Goal: Check status: Check status

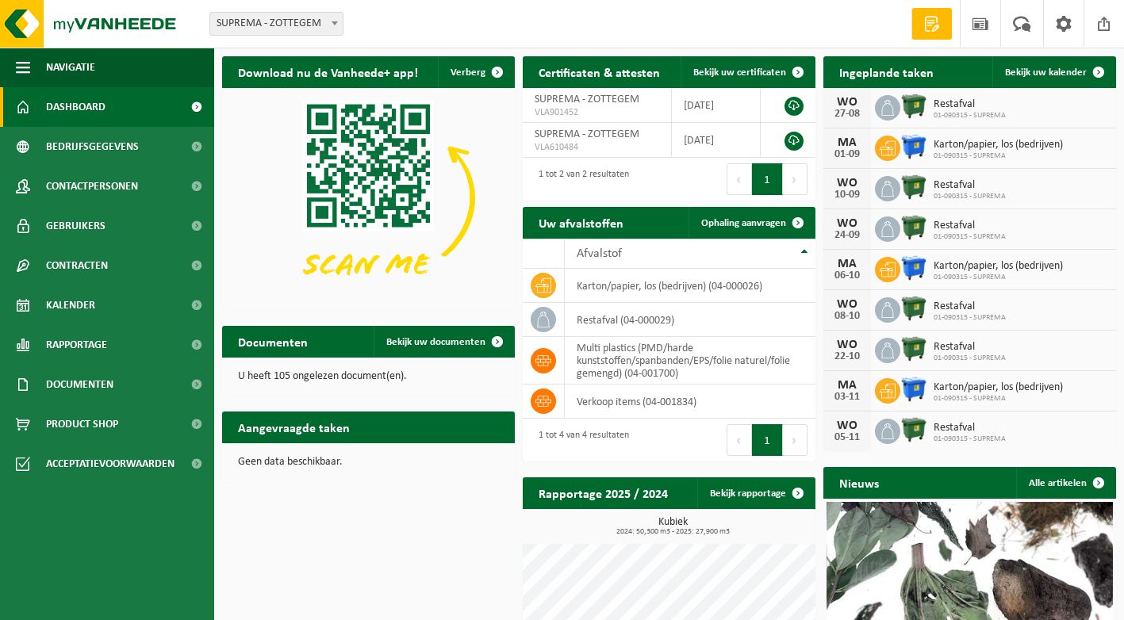
click at [975, 115] on span "01-090315 - SUPREMA" at bounding box center [969, 116] width 72 height 10
click at [1055, 75] on span "Bekijk uw kalender" at bounding box center [1046, 72] width 82 height 10
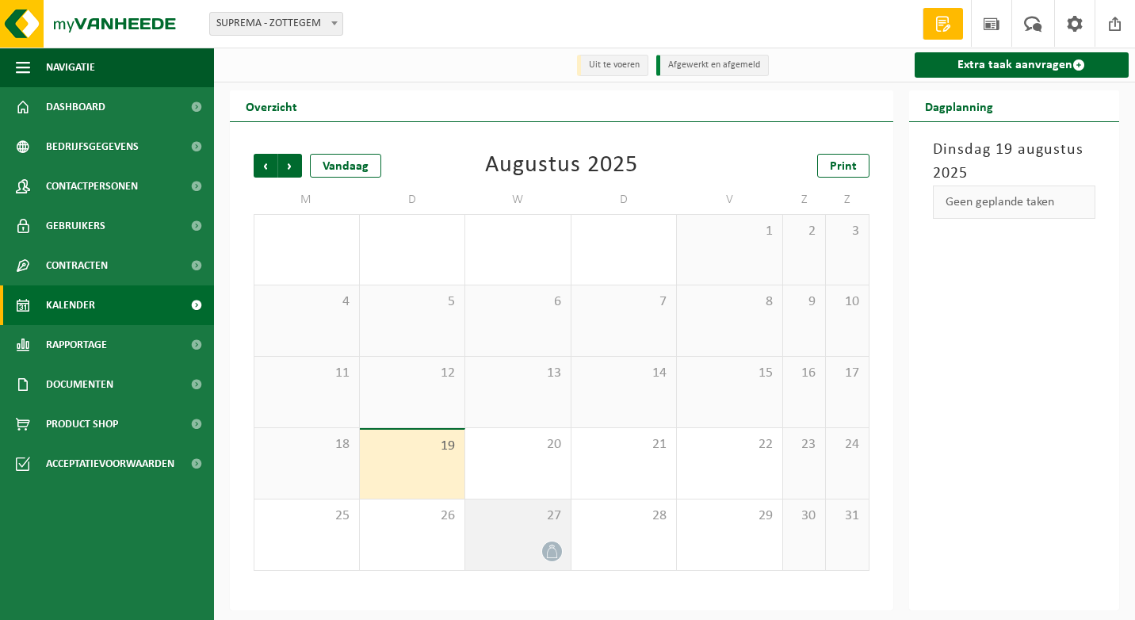
click at [545, 511] on span "27" at bounding box center [518, 515] width 90 height 17
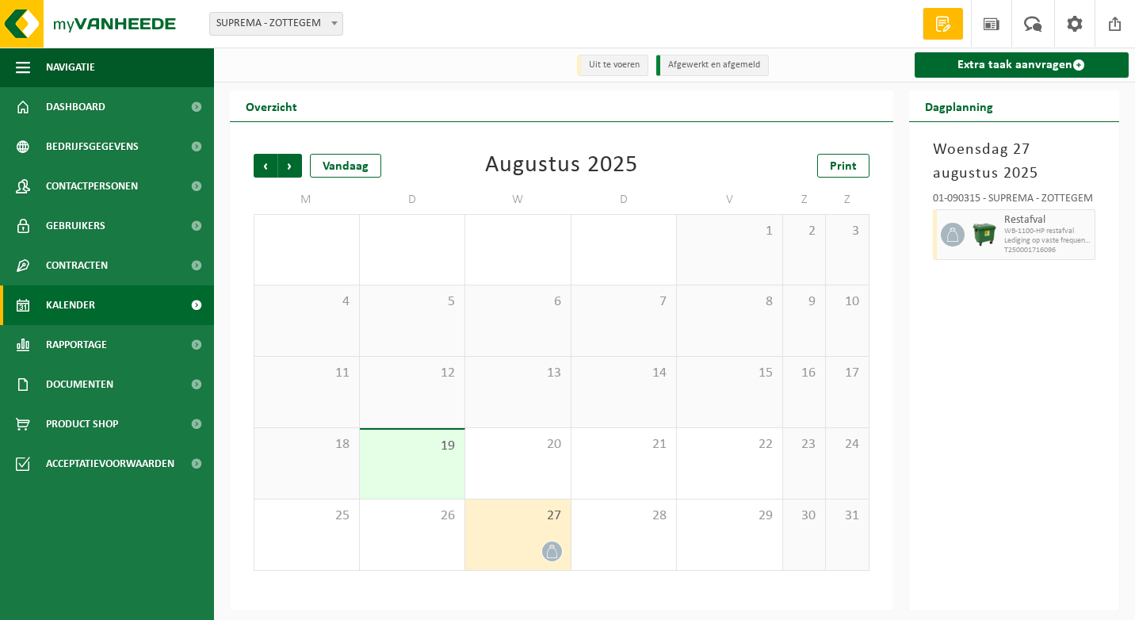
click at [517, 525] on span "27" at bounding box center [518, 515] width 90 height 17
click at [1089, 323] on div "Woensdag 27 augustus 2025 01-090315 - SUPREMA - ZOTTEGEM Restafval WB-1100-HP r…" at bounding box center [1014, 366] width 211 height 488
click at [289, 167] on span "Volgende" at bounding box center [290, 166] width 24 height 24
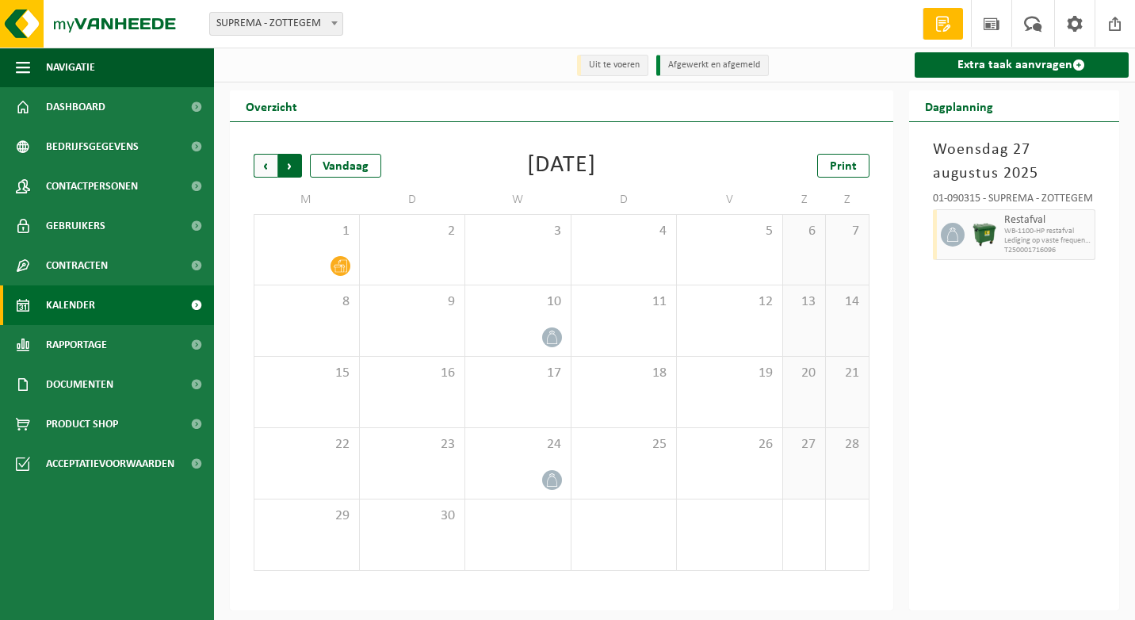
click at [266, 169] on span "Vorige" at bounding box center [266, 166] width 24 height 24
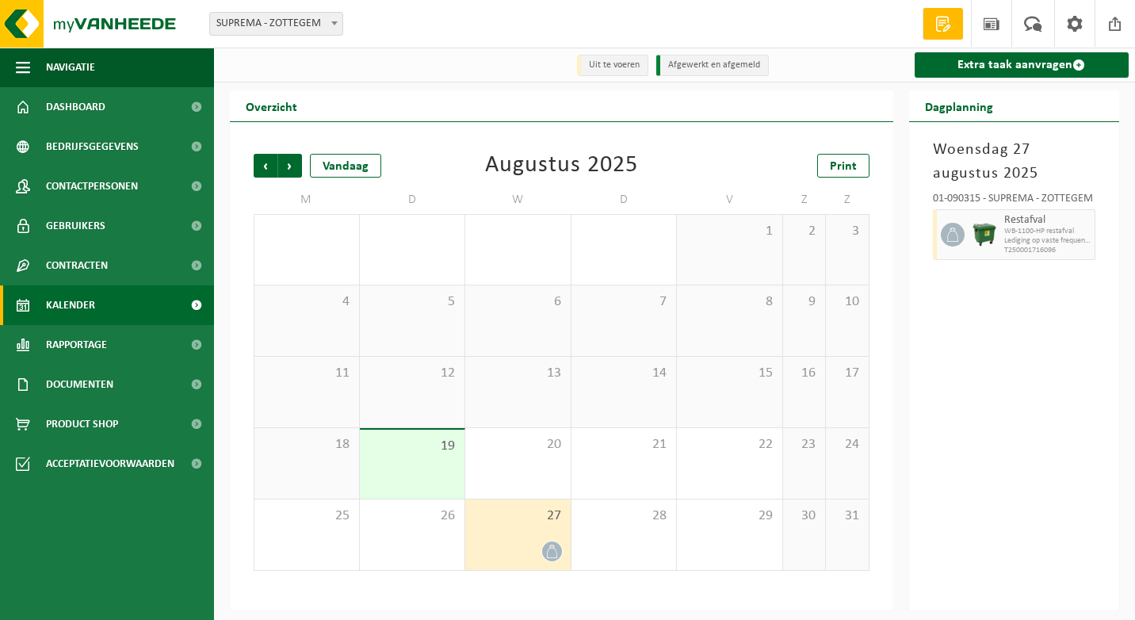
click at [504, 514] on span "27" at bounding box center [518, 515] width 90 height 17
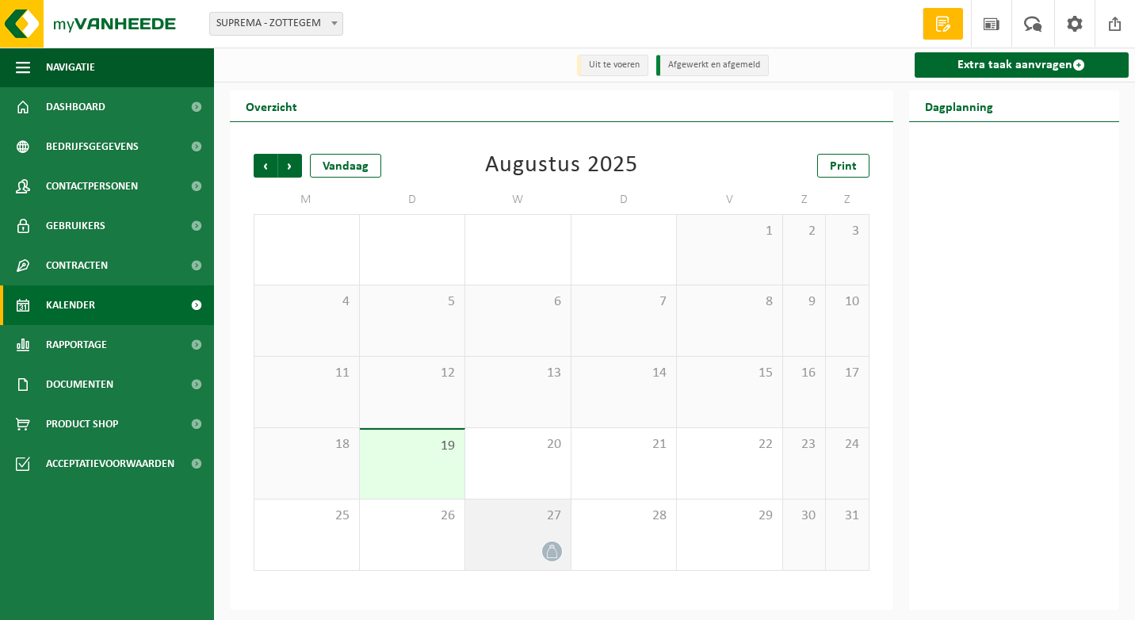
click at [504, 514] on span "27" at bounding box center [518, 515] width 90 height 17
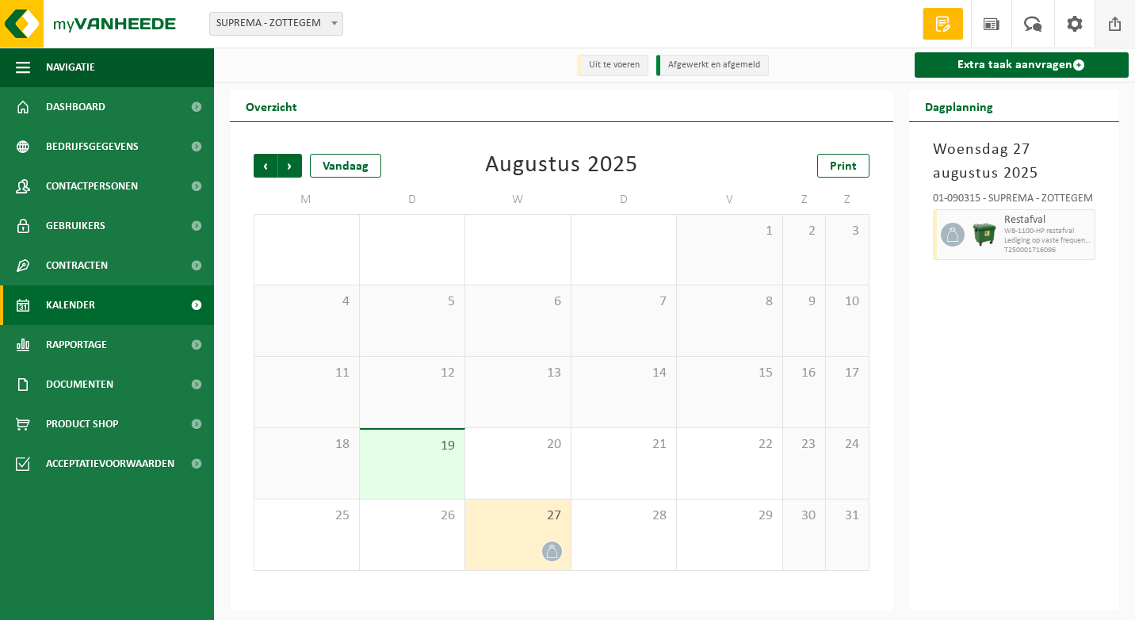
click at [1117, 10] on span at bounding box center [1116, 23] width 24 height 47
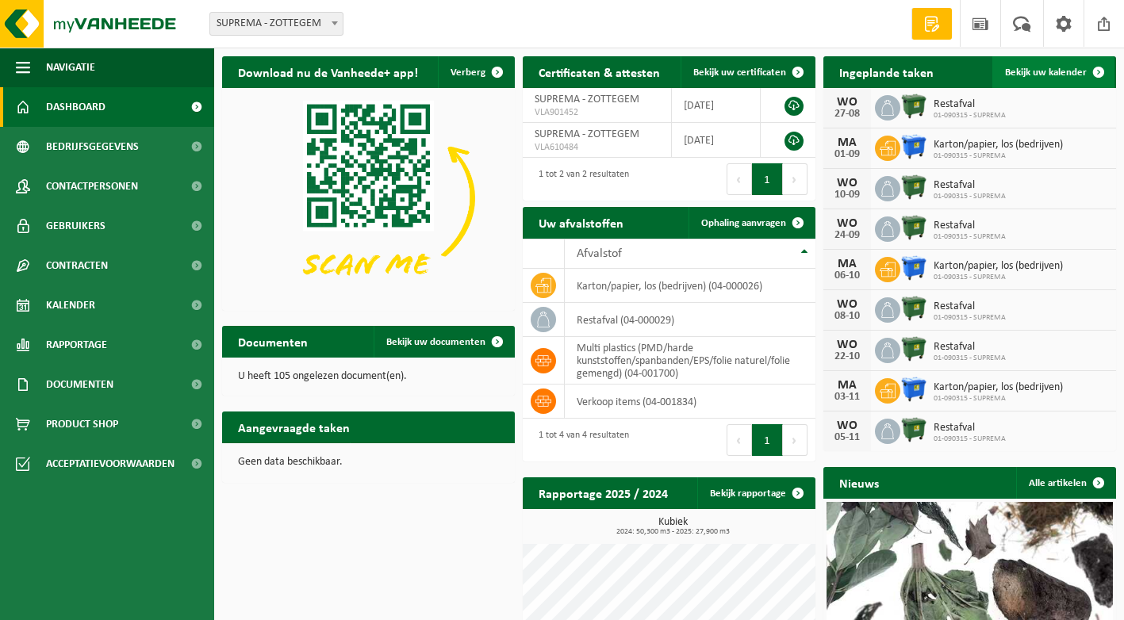
click at [1059, 69] on span "Bekijk uw kalender" at bounding box center [1046, 72] width 82 height 10
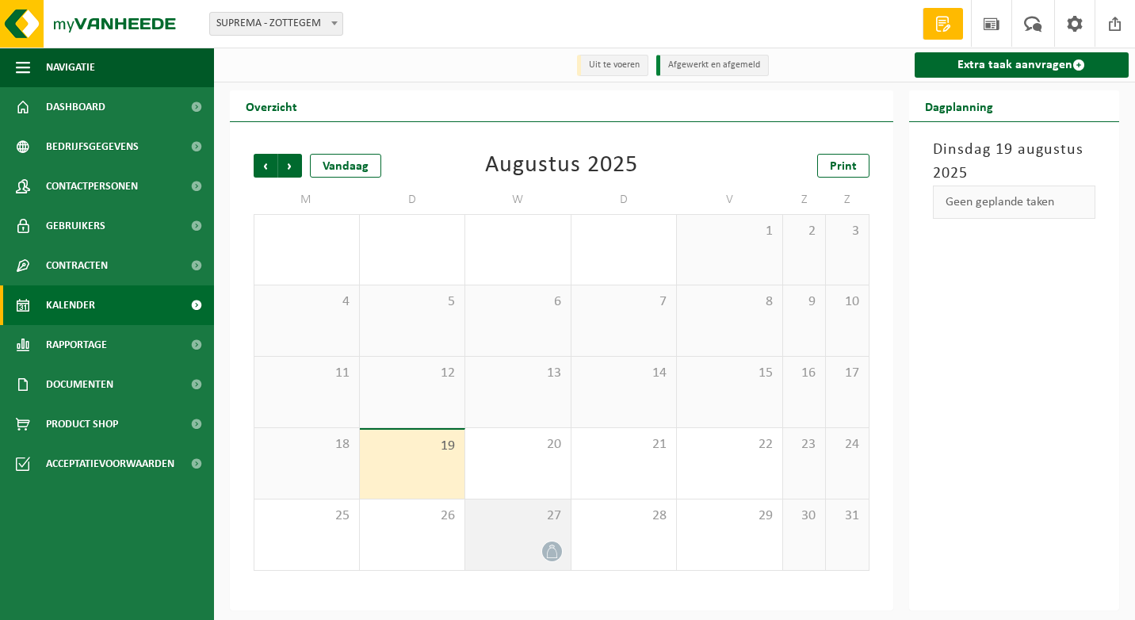
click at [504, 522] on span "27" at bounding box center [518, 515] width 90 height 17
